Goal: Task Accomplishment & Management: Use online tool/utility

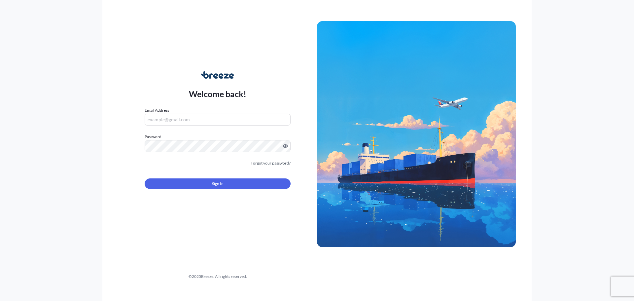
click at [182, 110] on div "Email Address" at bounding box center [218, 116] width 146 height 18
click at [180, 121] on input "Email Address" at bounding box center [218, 120] width 146 height 12
click at [179, 124] on input "Email Address" at bounding box center [218, 120] width 146 height 12
click at [214, 186] on span "Sign In" at bounding box center [218, 183] width 12 height 7
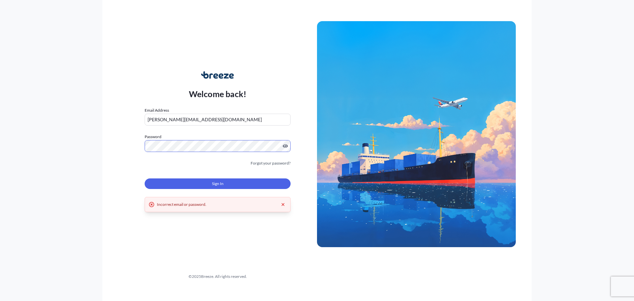
click at [291, 145] on div "Welcome back! Email Address [PERSON_NAME][EMAIL_ADDRESS][DOMAIN_NAME] Password …" at bounding box center [217, 134] width 199 height 152
click at [251, 119] on input "[PERSON_NAME][EMAIL_ADDRESS][DOMAIN_NAME]" at bounding box center [218, 120] width 146 height 12
click at [222, 207] on div "Incorrect email or password." at bounding box center [217, 204] width 137 height 7
click at [208, 122] on input "[PERSON_NAME][EMAIL_ADDRESS][DOMAIN_NAME]" at bounding box center [218, 120] width 146 height 12
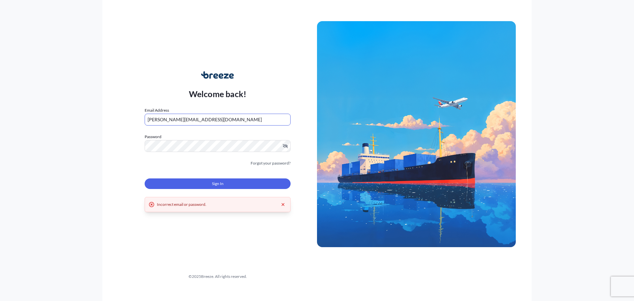
click at [208, 122] on input "[PERSON_NAME][EMAIL_ADDRESS][DOMAIN_NAME]" at bounding box center [218, 120] width 146 height 12
type input "[PERSON_NAME][EMAIL_ADDRESS][DOMAIN_NAME]"
click at [197, 131] on form "Email Address [PERSON_NAME][EMAIL_ADDRESS][DOMAIN_NAME] Password Must include: …" at bounding box center [218, 152] width 146 height 90
click at [56, 147] on div "Welcome back! Email Address [PERSON_NAME][EMAIL_ADDRESS][DOMAIN_NAME] Password …" at bounding box center [317, 150] width 634 height 301
